Goal: Task Accomplishment & Management: Complete application form

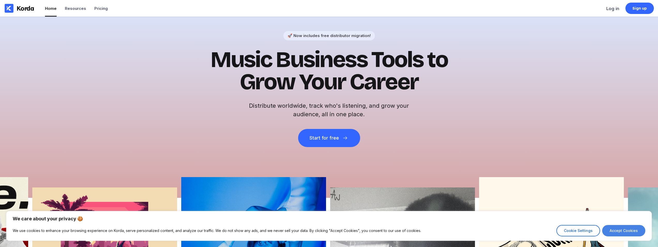
click at [610, 230] on button "Accept Cookies" at bounding box center [623, 230] width 43 height 11
checkbox input "true"
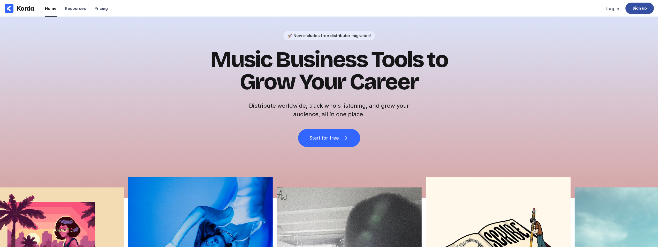
click at [640, 8] on div "Sign up" at bounding box center [640, 8] width 15 height 5
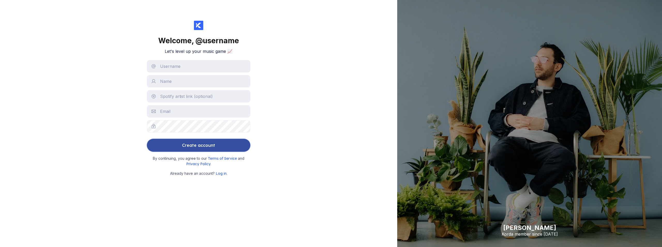
click at [208, 140] on div "Create account" at bounding box center [198, 145] width 33 height 10
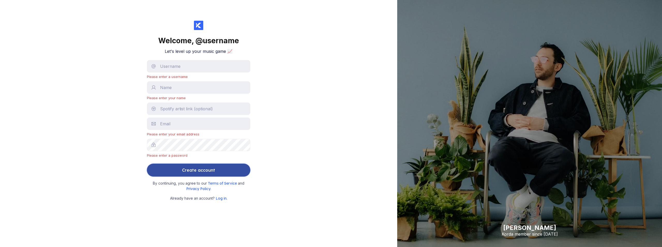
click at [223, 171] on button "Create account" at bounding box center [198, 169] width 103 height 13
click at [195, 169] on div "Create account" at bounding box center [198, 170] width 33 height 10
